Goal: Information Seeking & Learning: Learn about a topic

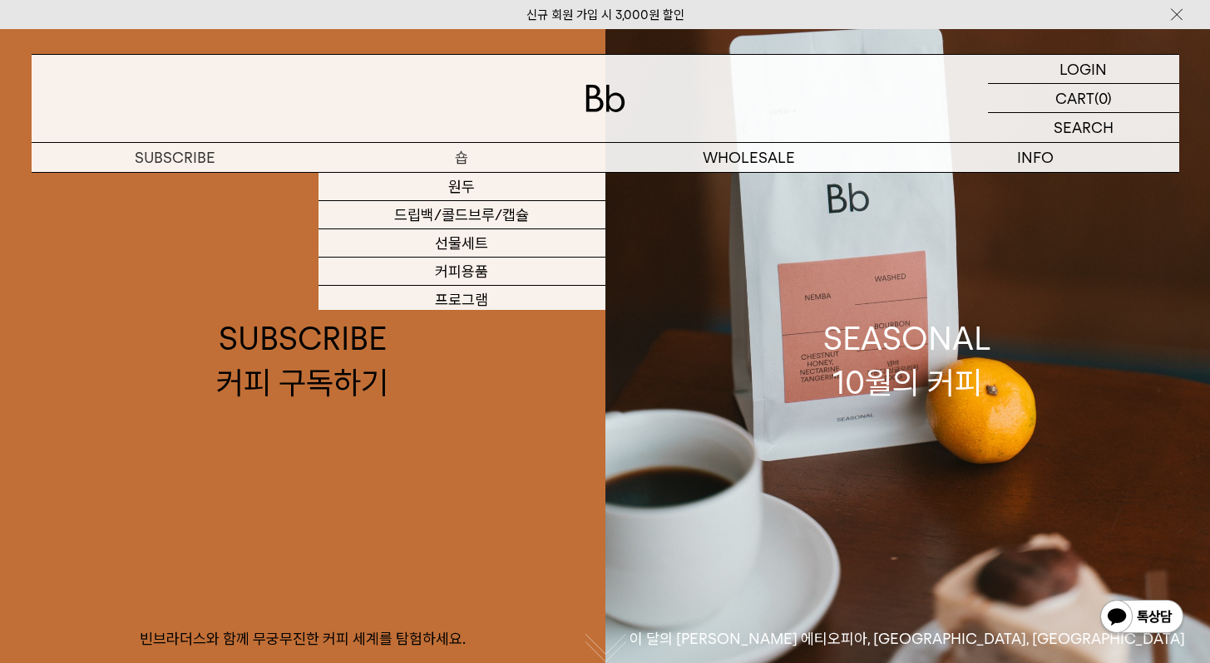
click at [466, 150] on p "숍" at bounding box center [461, 157] width 287 height 29
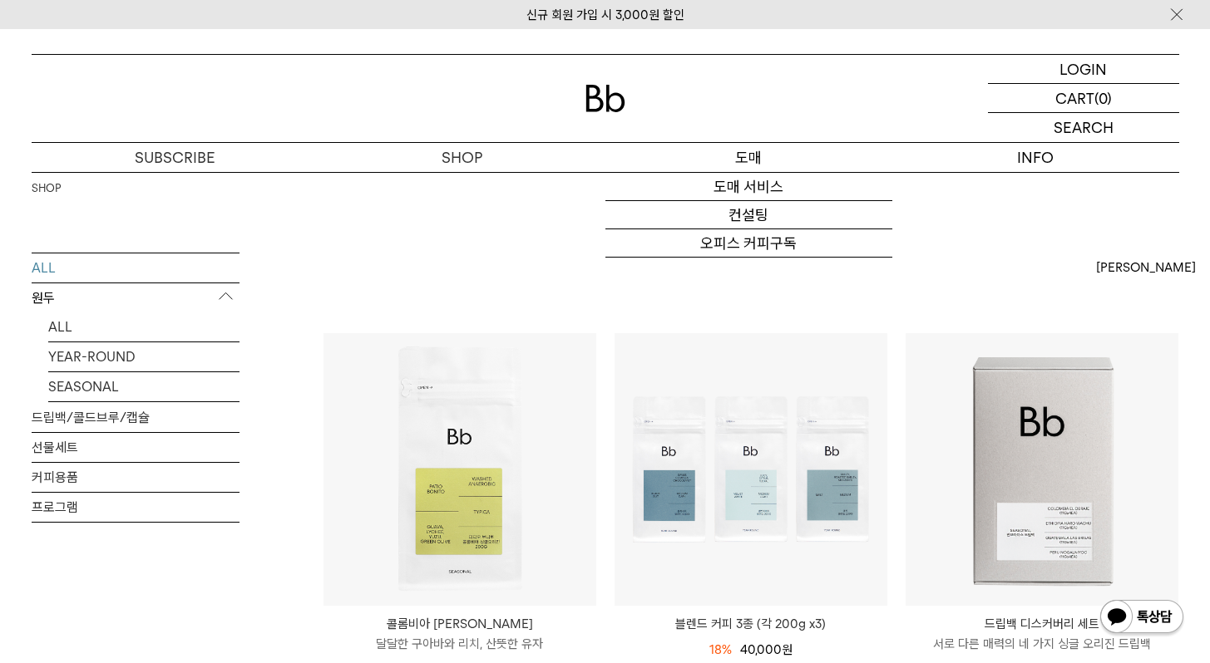
click at [755, 169] on p "도매" at bounding box center [748, 157] width 287 height 29
click at [766, 249] on link "오피스 커피구독" at bounding box center [748, 243] width 287 height 28
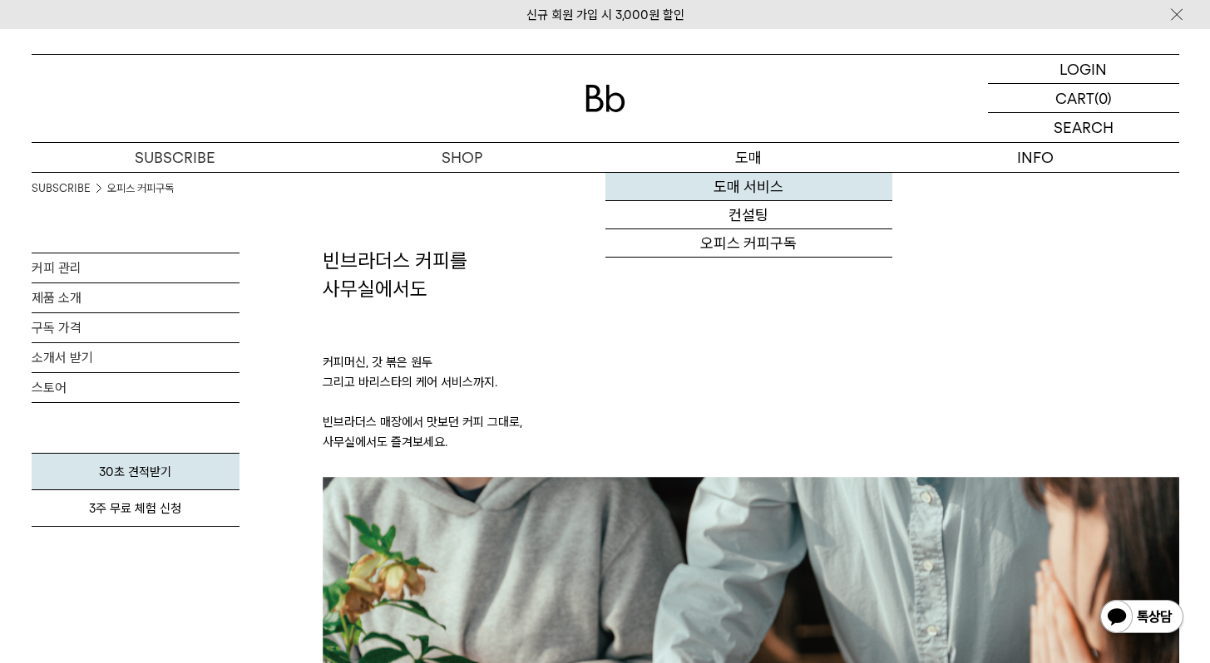
click at [757, 186] on link "도매 서비스" at bounding box center [748, 187] width 287 height 28
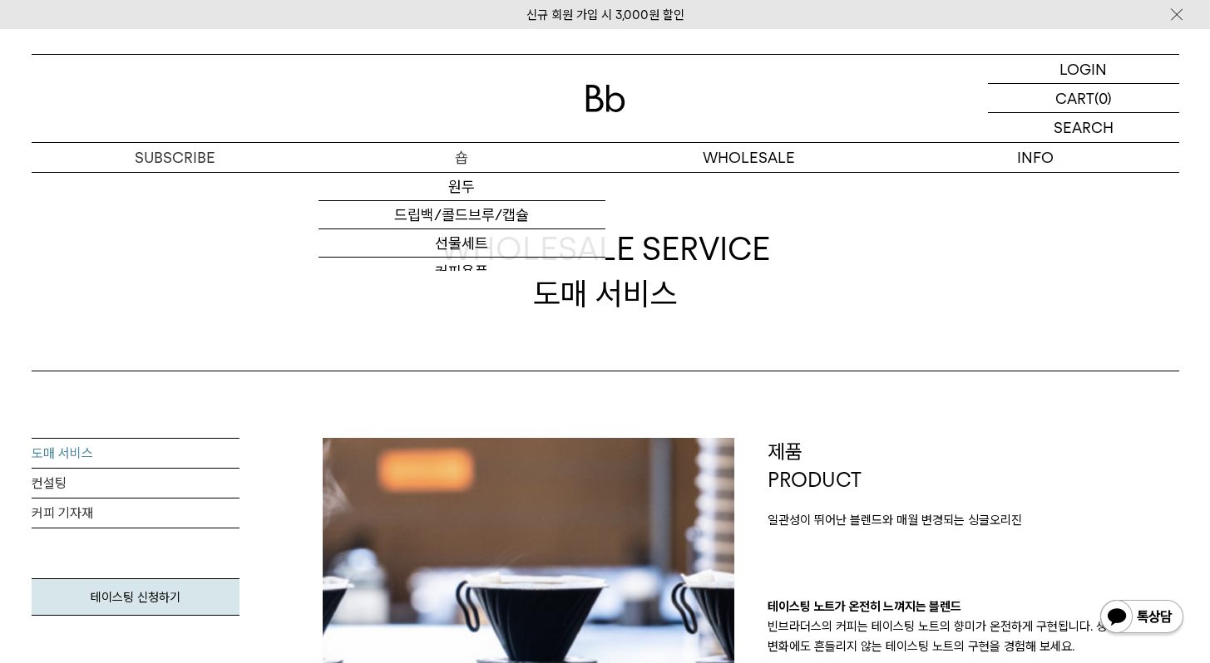
click at [456, 167] on p "숍" at bounding box center [461, 157] width 287 height 29
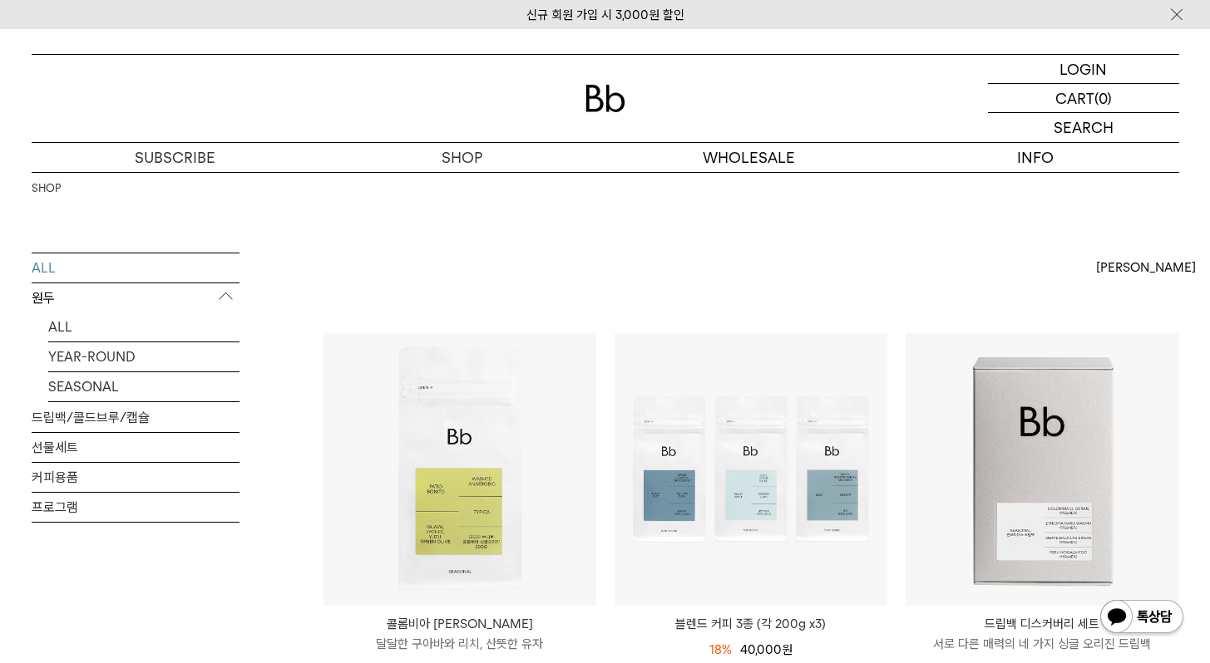
click at [613, 100] on img at bounding box center [605, 98] width 40 height 27
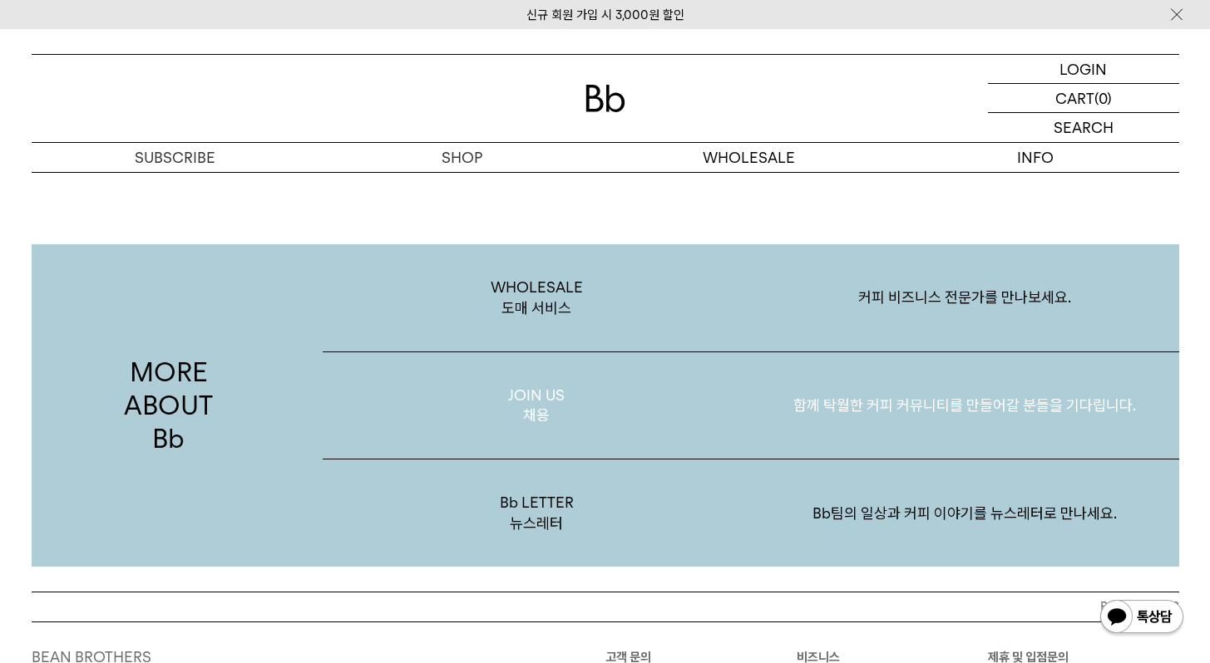
scroll to position [3100, 0]
